Goal: Check status: Check status

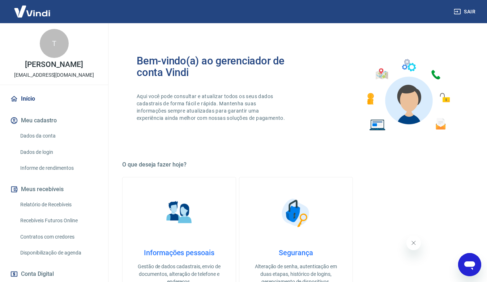
click at [54, 202] on link "Relatório de Recebíveis" at bounding box center [58, 204] width 82 height 15
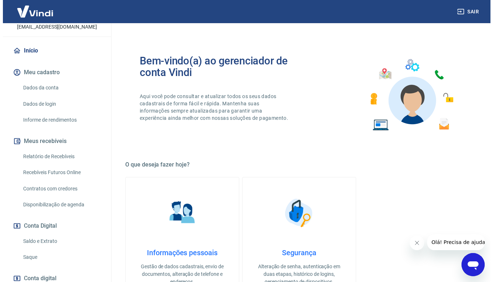
scroll to position [96, 0]
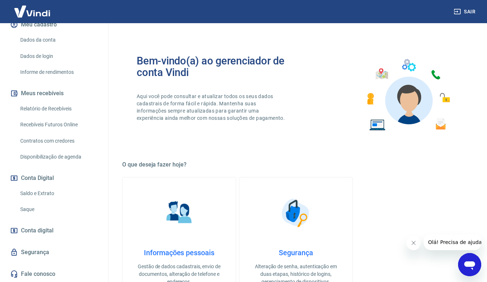
click at [67, 105] on link "Relatório de Recebíveis" at bounding box center [58, 108] width 82 height 15
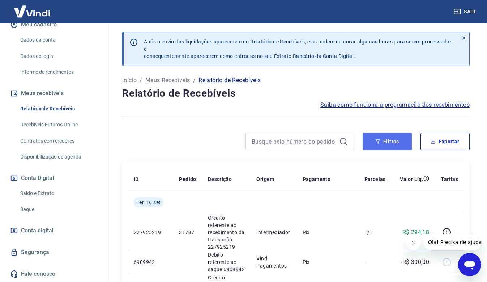
click at [390, 136] on button "Filtros" at bounding box center [387, 141] width 49 height 17
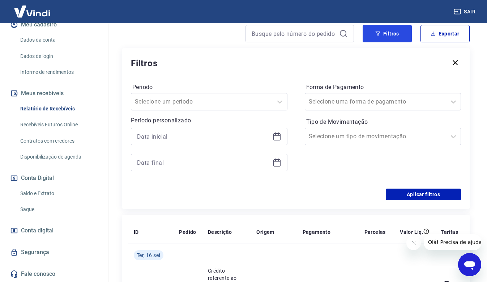
scroll to position [108, 0]
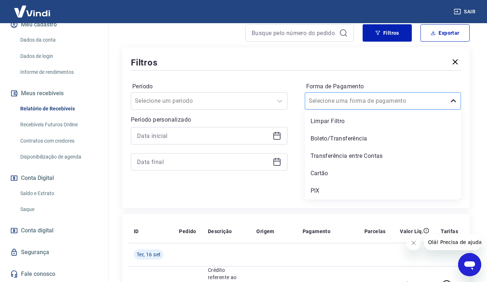
click at [450, 98] on icon at bounding box center [453, 101] width 9 height 9
click at [338, 141] on div "Boleto/Transferência" at bounding box center [383, 138] width 157 height 14
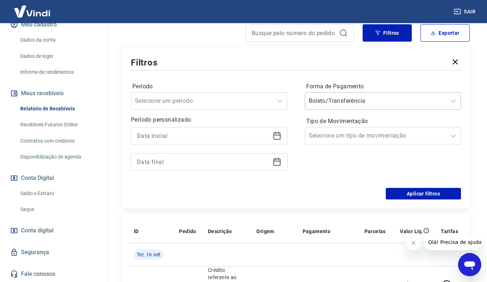
click at [385, 96] on div at bounding box center [376, 101] width 134 height 10
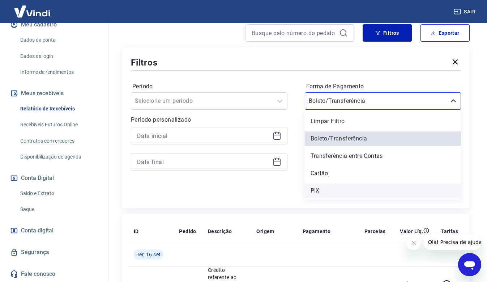
click at [316, 191] on div "PIX" at bounding box center [383, 190] width 157 height 14
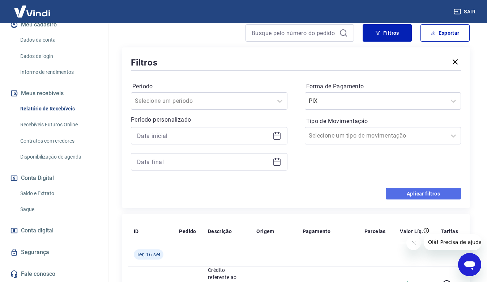
click at [432, 194] on button "Aplicar filtros" at bounding box center [423, 194] width 75 height 12
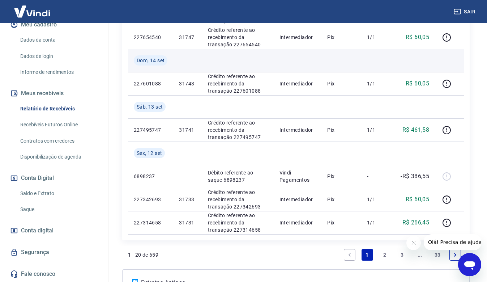
scroll to position [579, 0]
